Goal: Navigation & Orientation: Find specific page/section

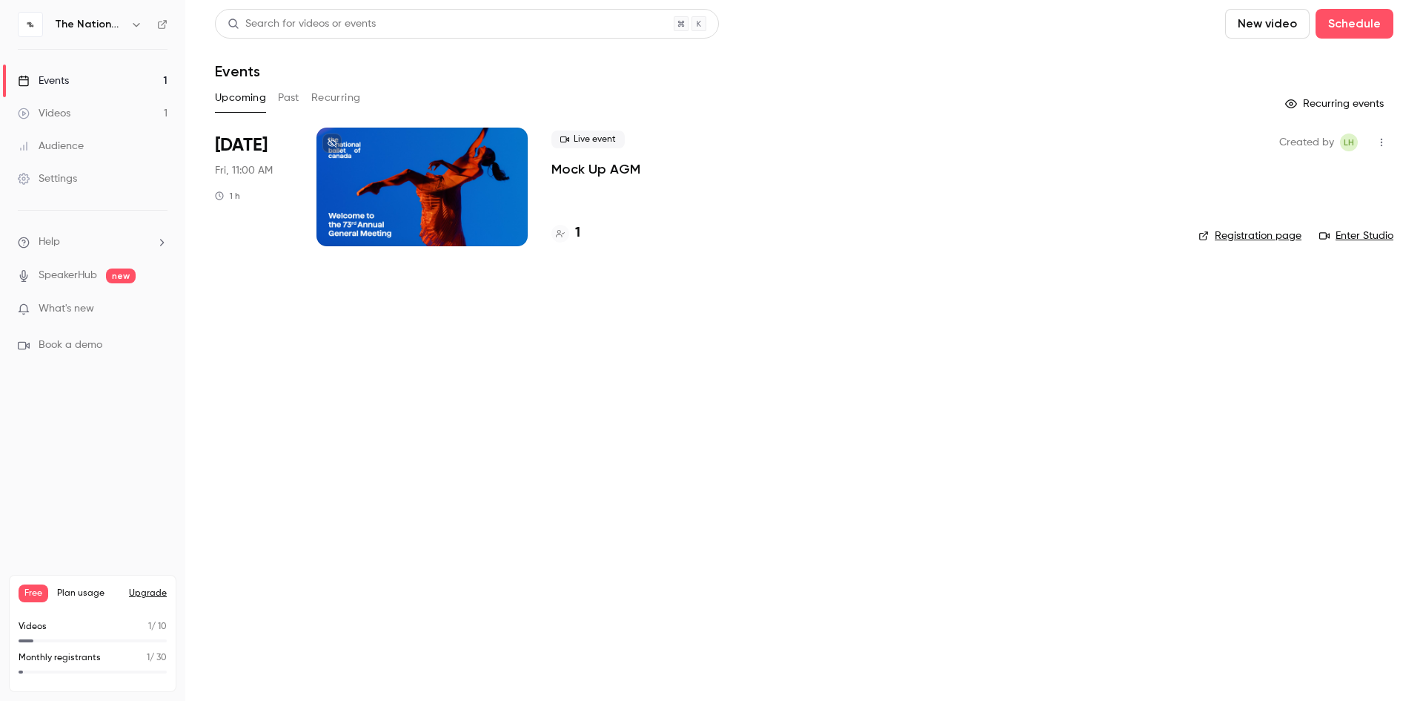
click at [50, 177] on div "Settings" at bounding box center [47, 178] width 59 height 15
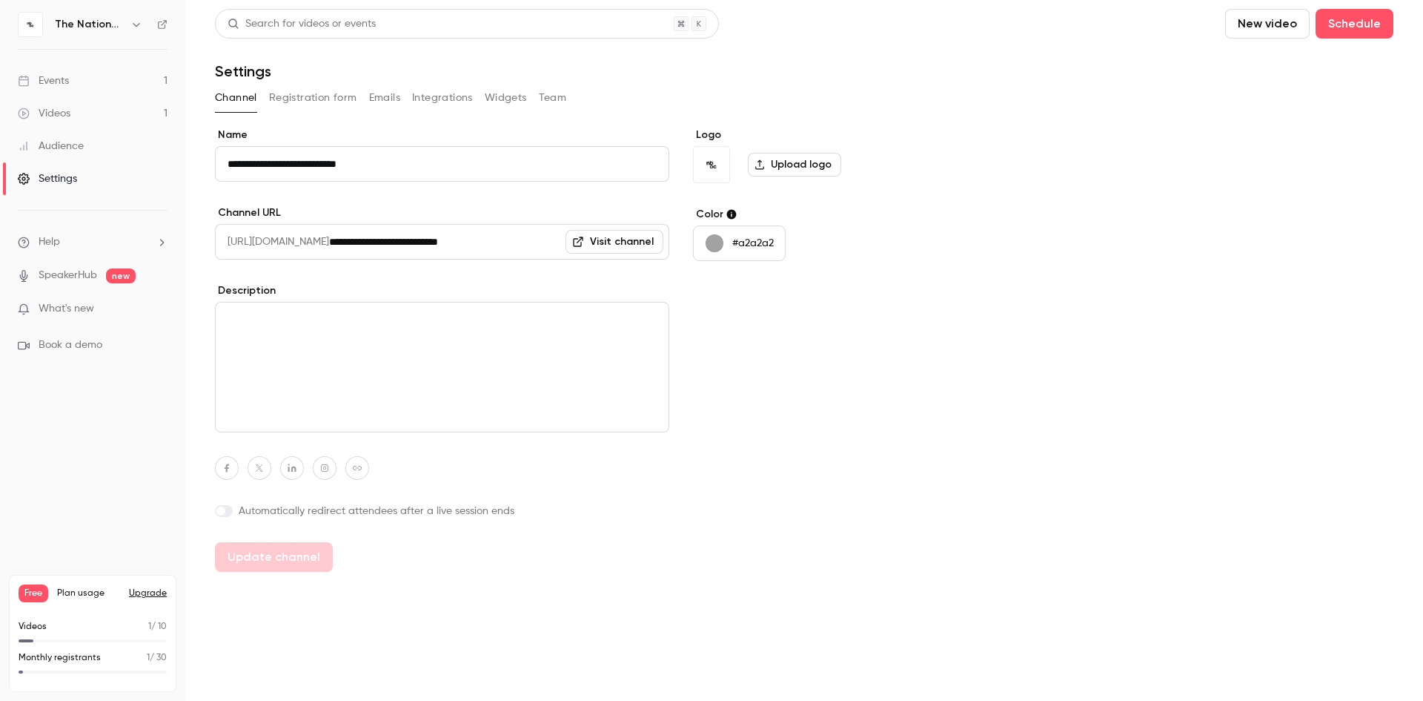
click at [509, 99] on button "Widgets" at bounding box center [506, 98] width 42 height 24
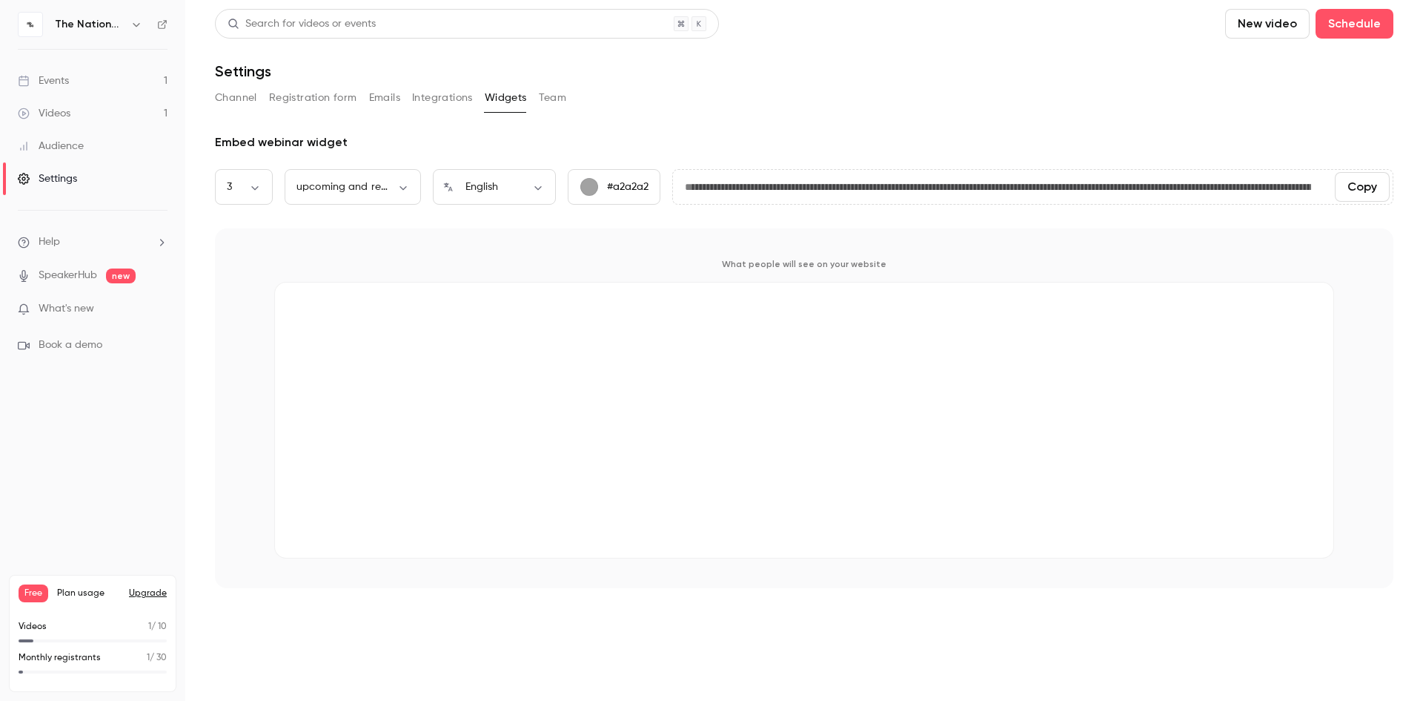
click at [544, 99] on button "Team" at bounding box center [553, 98] width 28 height 24
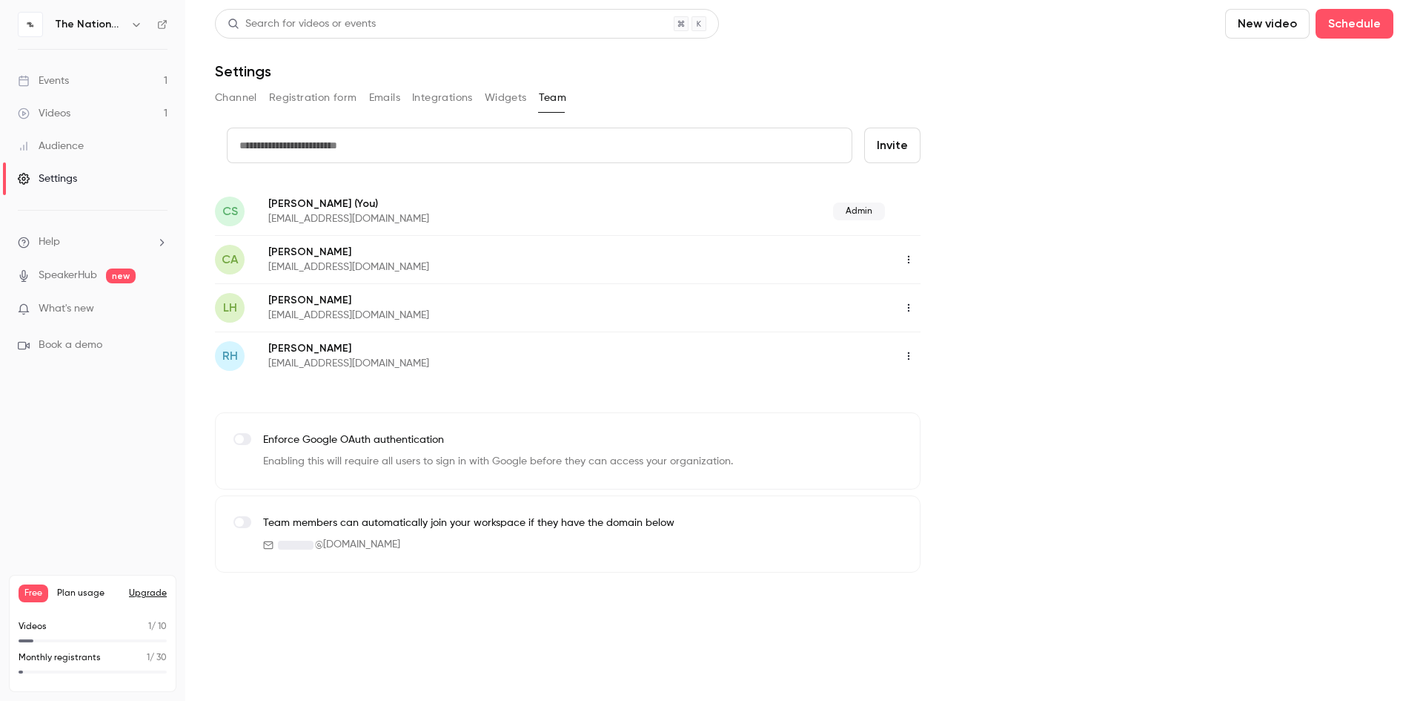
click at [507, 102] on button "Widgets" at bounding box center [506, 98] width 42 height 24
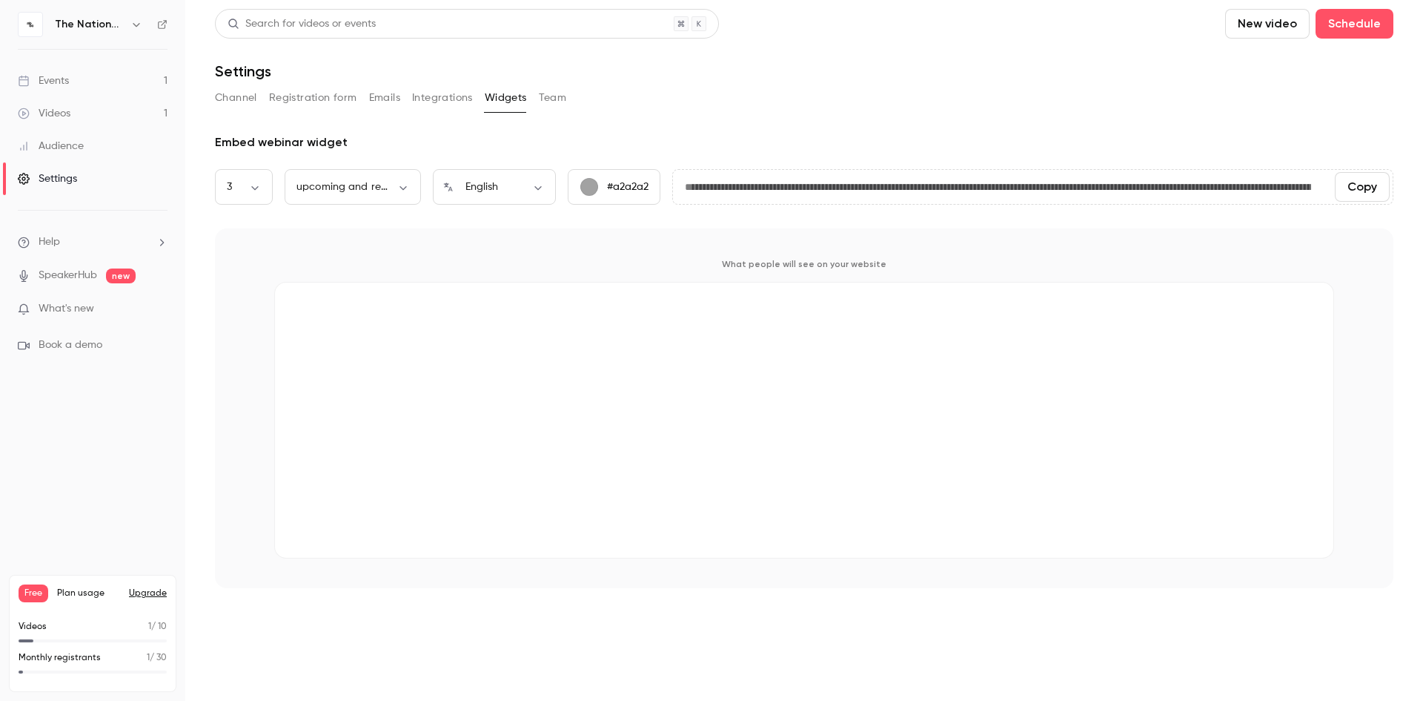
click at [432, 99] on button "Integrations" at bounding box center [442, 98] width 61 height 24
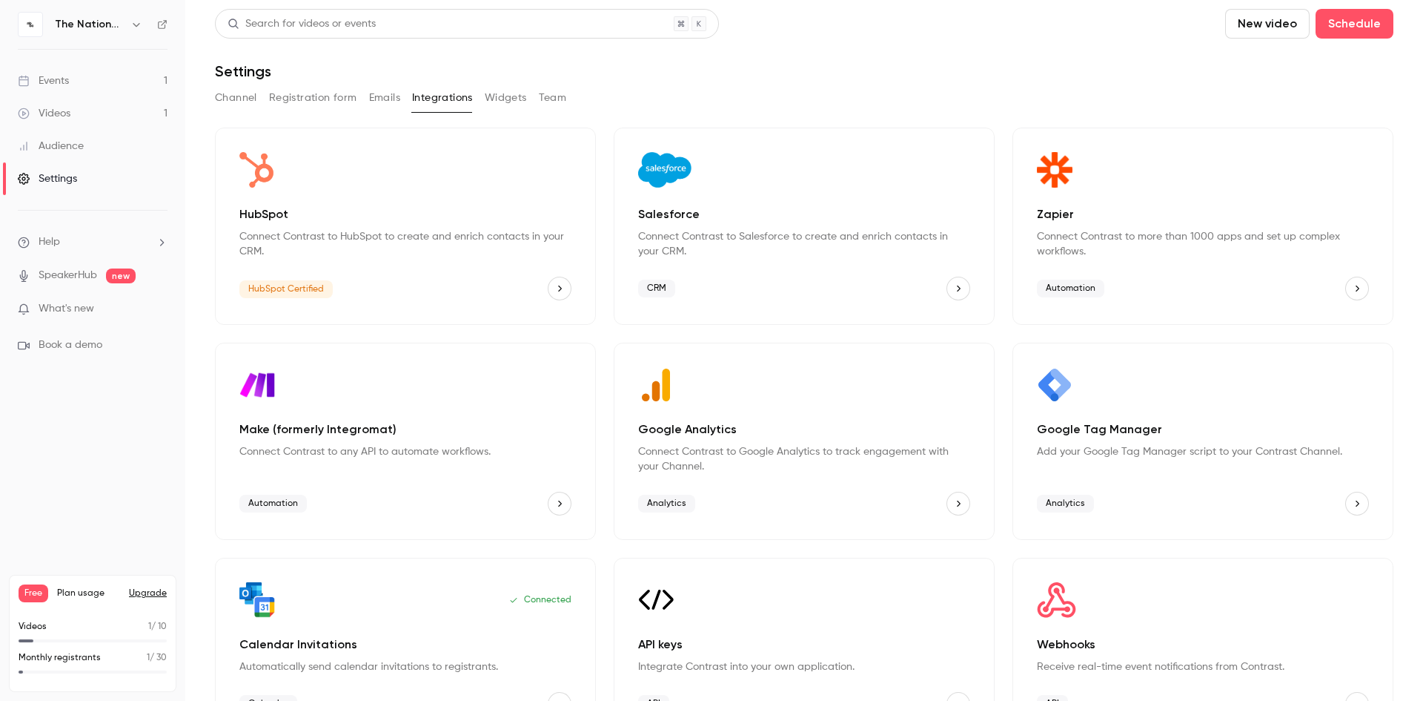
click at [242, 96] on button "Channel" at bounding box center [236, 98] width 42 height 24
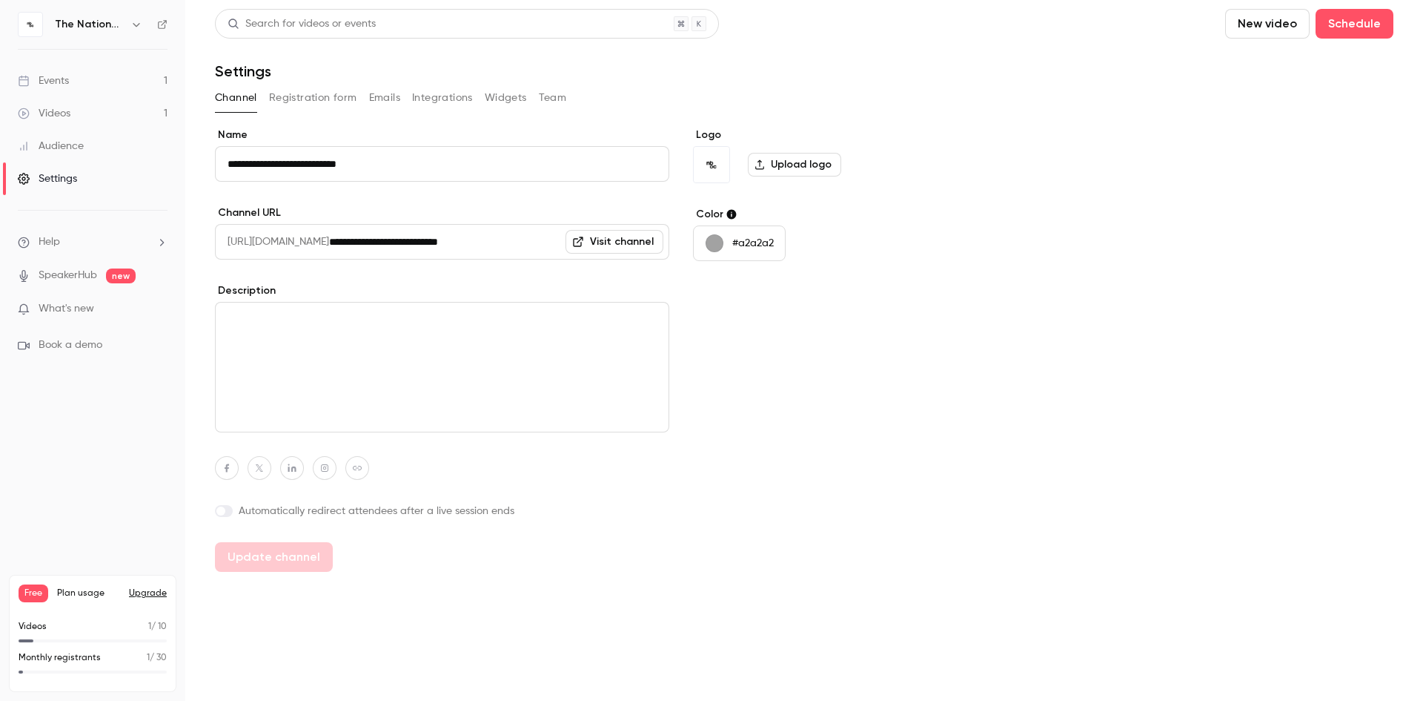
click at [153, 238] on li "Help" at bounding box center [93, 242] width 150 height 16
click at [241, 271] on span "Help center" at bounding box center [232, 271] width 56 height 16
